Goal: Information Seeking & Learning: Learn about a topic

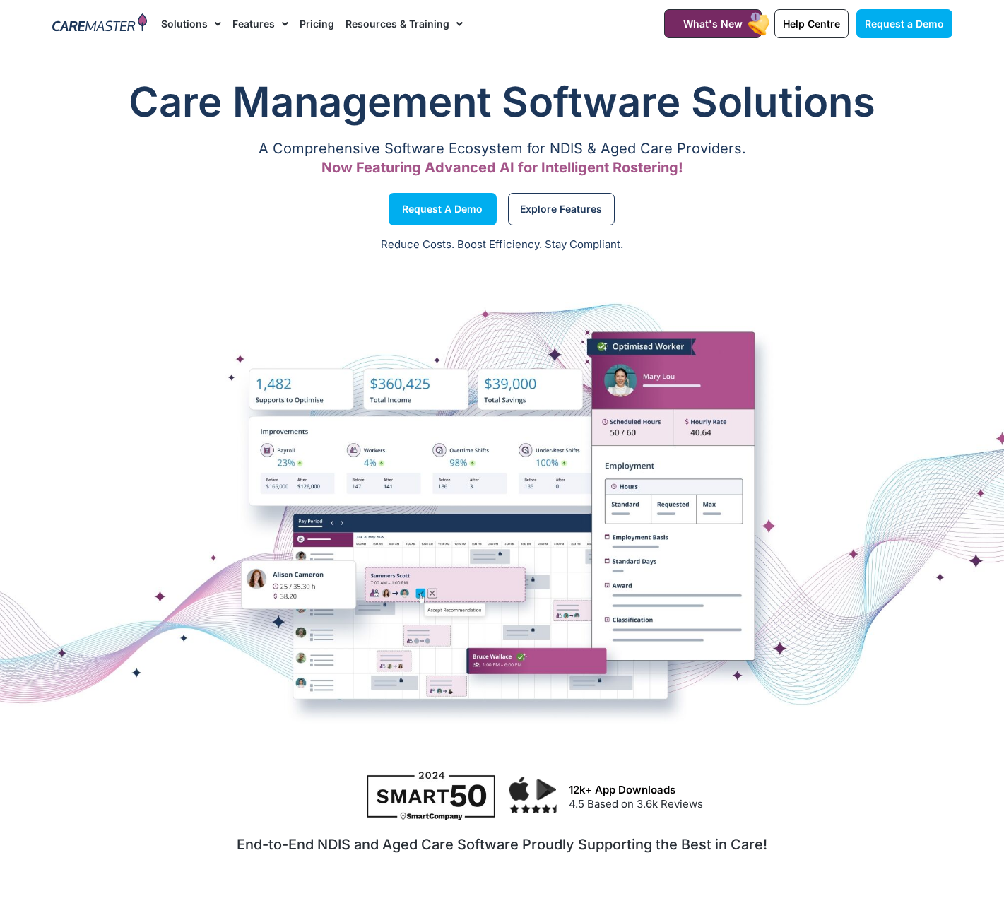
click at [307, 16] on link "Pricing" at bounding box center [317, 23] width 35 height 47
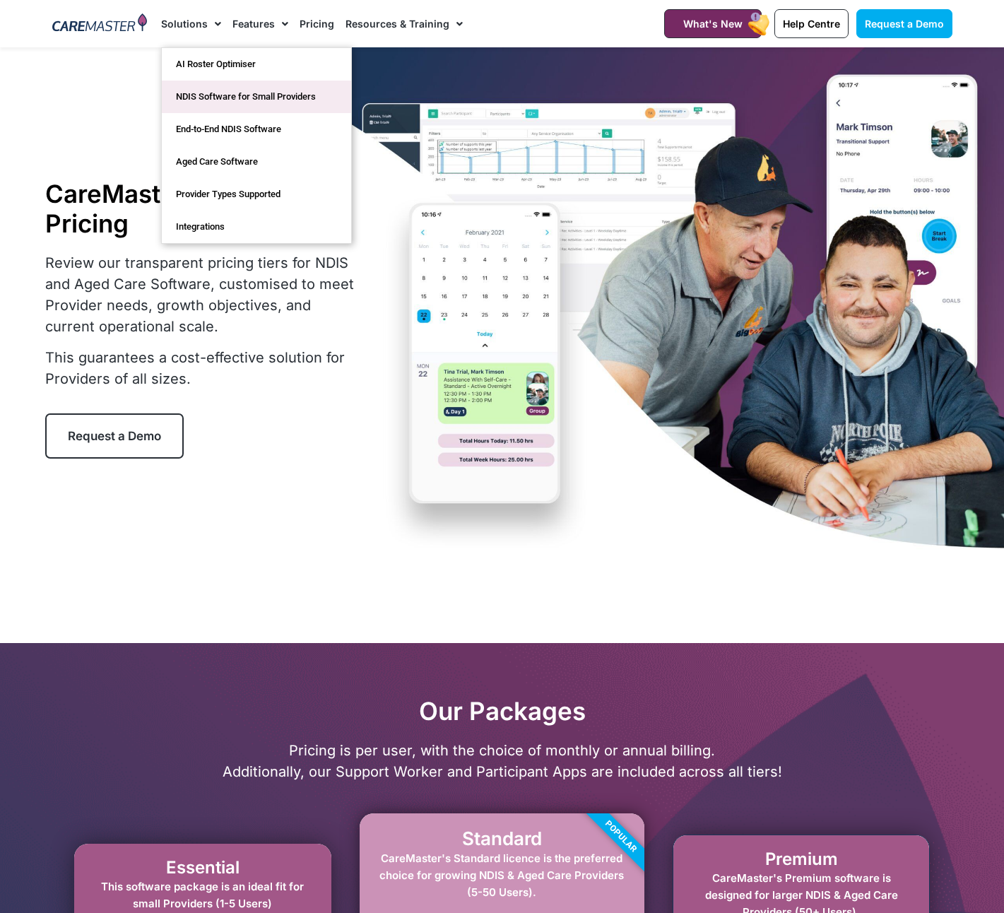
click at [218, 93] on link "NDIS Software for Small Providers" at bounding box center [256, 97] width 189 height 32
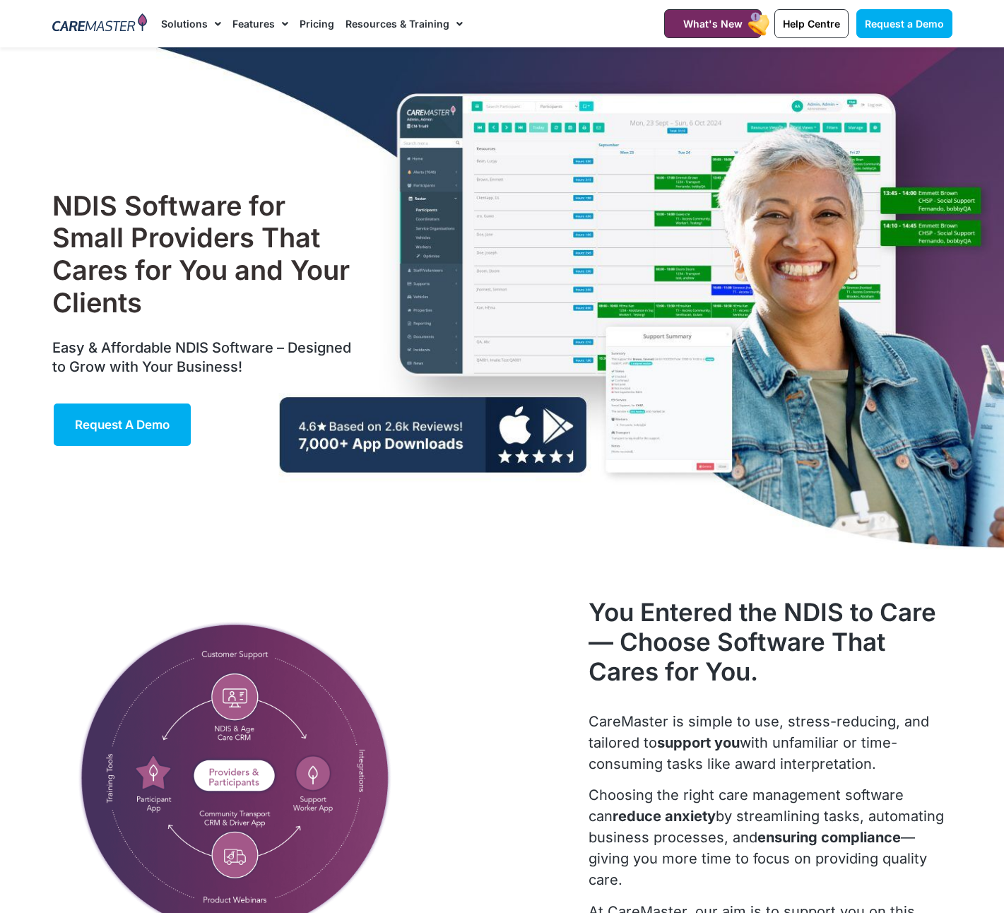
click at [311, 22] on link "Pricing" at bounding box center [317, 23] width 35 height 47
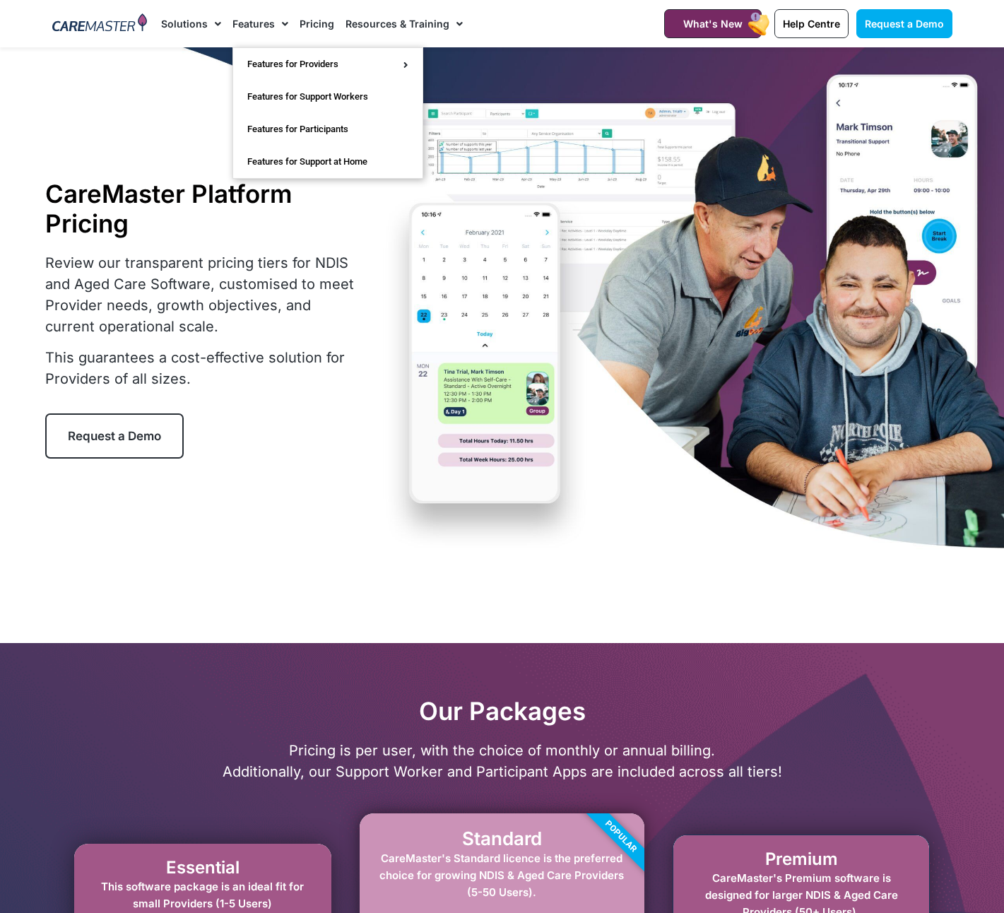
click at [246, 26] on link "Features" at bounding box center [260, 23] width 56 height 47
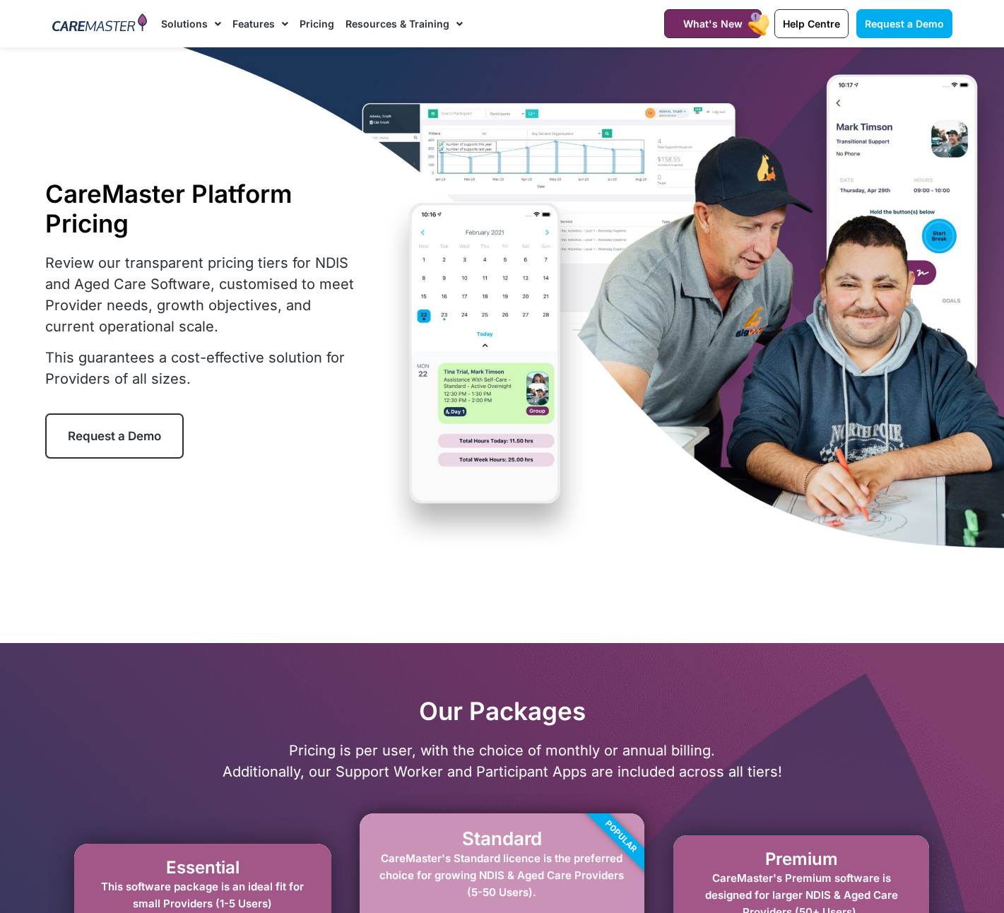
click at [259, 29] on link "Features" at bounding box center [260, 23] width 56 height 47
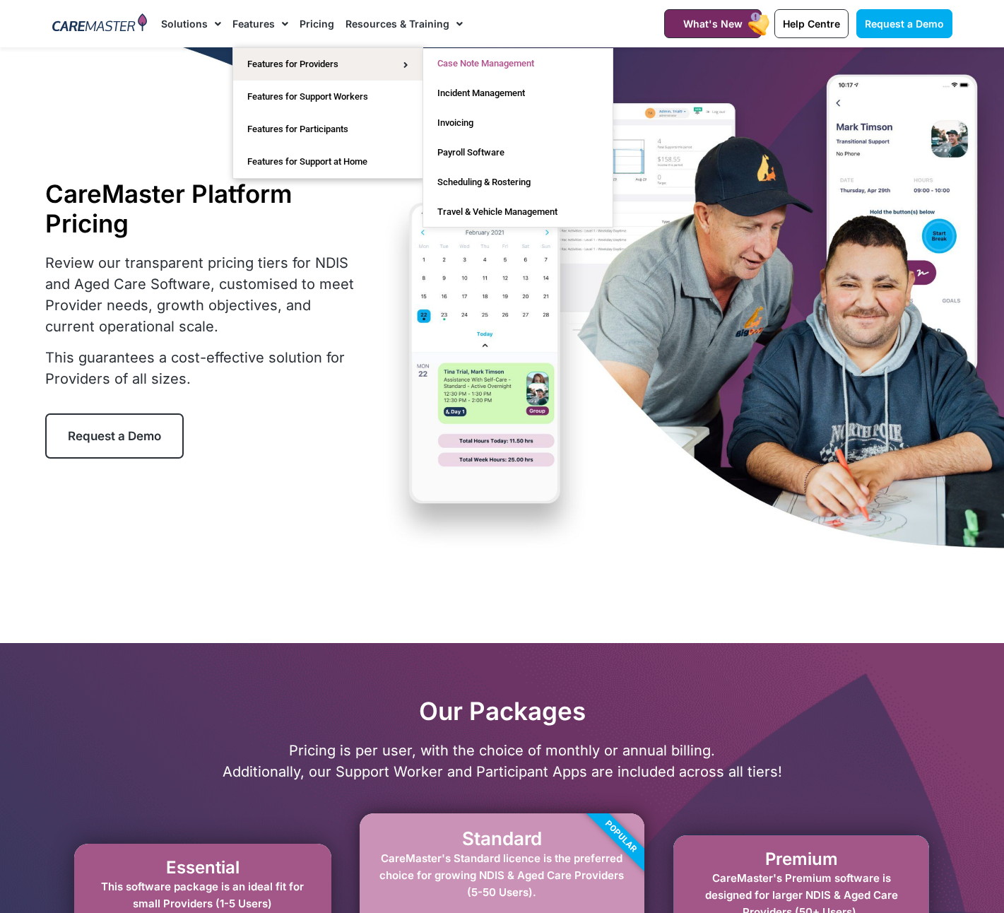
click at [462, 61] on link "Case Note Management" at bounding box center [517, 64] width 189 height 30
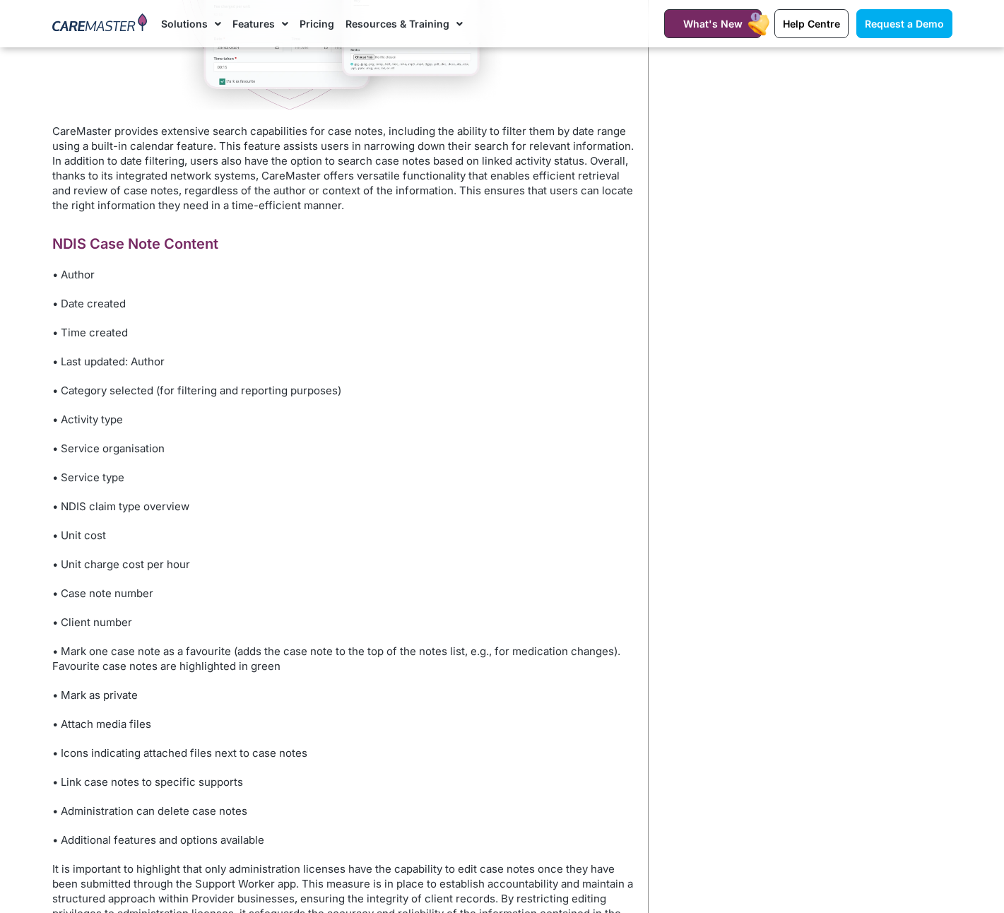
scroll to position [3431, 0]
